Goal: Register for event/course

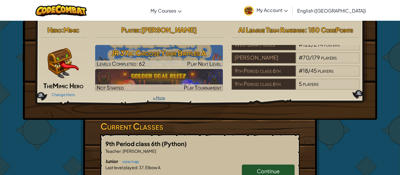
click at [162, 99] on link "+ More" at bounding box center [159, 98] width 12 height 5
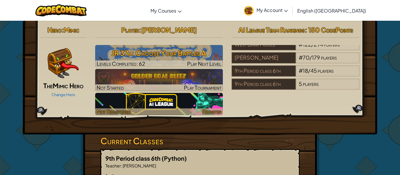
click at [205, 106] on img at bounding box center [159, 104] width 128 height 22
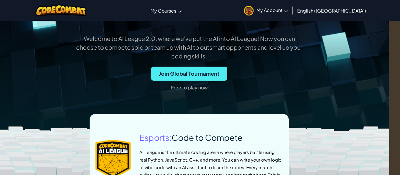
scroll to position [182, 11]
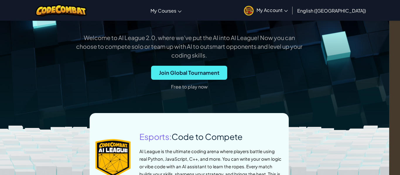
click at [205, 92] on p "Free to play now" at bounding box center [189, 86] width 37 height 9
click at [200, 92] on p "Free to play now" at bounding box center [189, 86] width 37 height 9
click at [181, 92] on p "Free to play now" at bounding box center [189, 86] width 37 height 9
click at [203, 92] on p "Free to play now" at bounding box center [189, 86] width 37 height 9
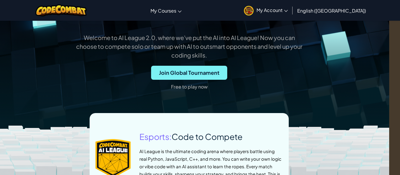
click at [211, 80] on span "Join Global Tournament" at bounding box center [189, 73] width 76 height 14
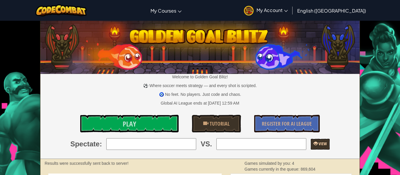
click at [330, 146] on link "View" at bounding box center [320, 144] width 19 height 11
click at [127, 132] on link "Play" at bounding box center [129, 124] width 98 height 18
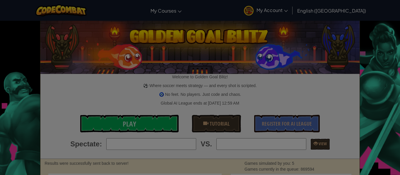
click at [0, 0] on div "× Choose an Opponent Select your language! Python JavaScript CoffeeScript Lua C…" at bounding box center [0, 0] width 0 height 0
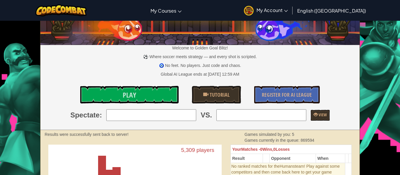
scroll to position [32, 0]
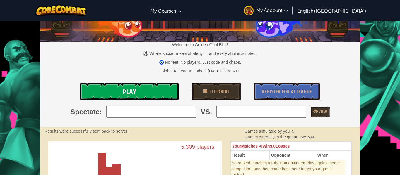
click at [164, 93] on link "Play" at bounding box center [129, 92] width 98 height 18
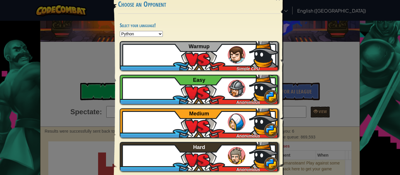
scroll to position [34, 0]
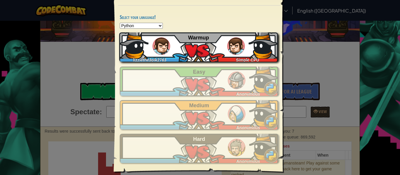
click at [257, 47] on img at bounding box center [263, 44] width 29 height 29
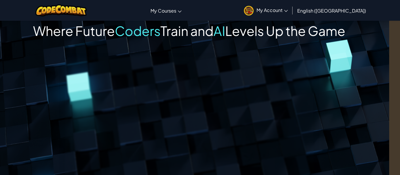
scroll to position [0, 11]
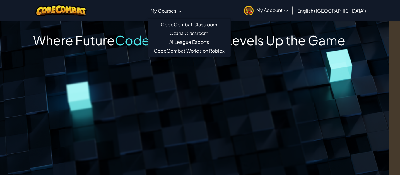
click at [185, 11] on link "My Courses" at bounding box center [166, 11] width 37 height 16
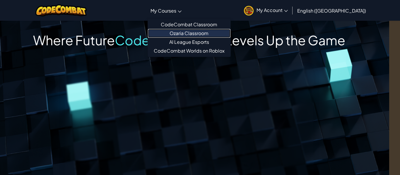
click at [226, 36] on link "Ozaria Classroom" at bounding box center [189, 33] width 83 height 9
